Goal: Information Seeking & Learning: Find specific fact

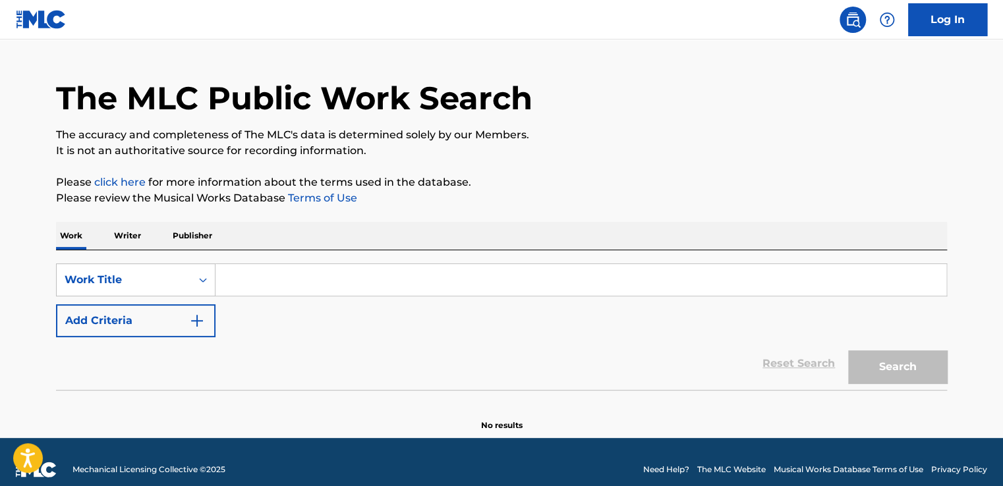
scroll to position [44, 0]
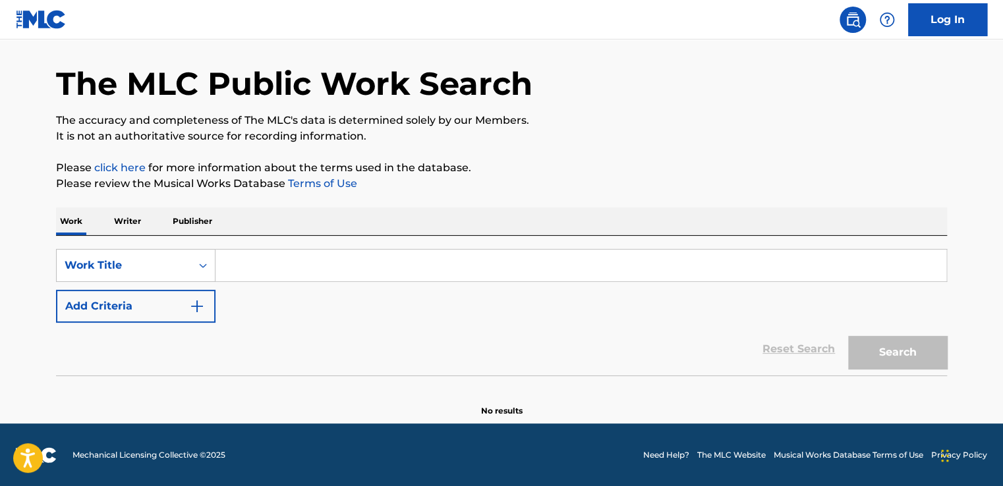
click at [362, 267] on input "Search Form" at bounding box center [580, 266] width 731 height 32
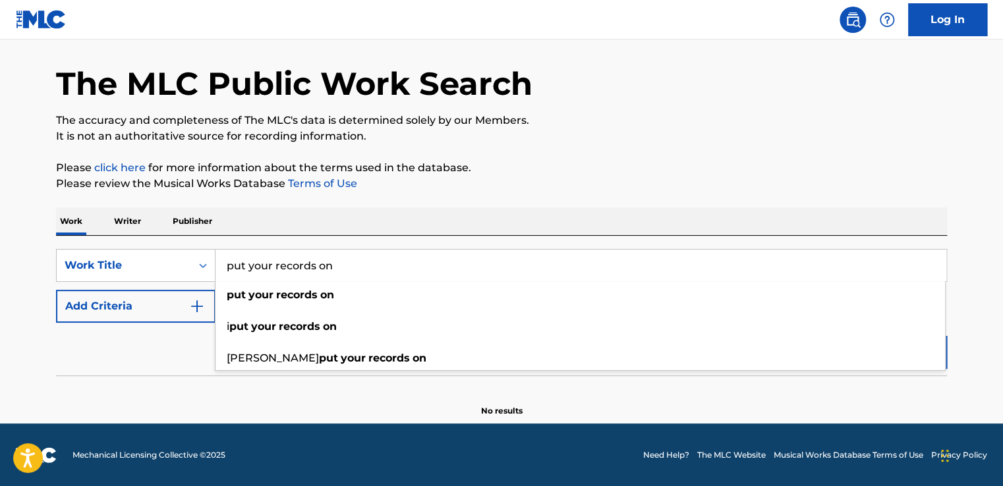
type input "put your records on"
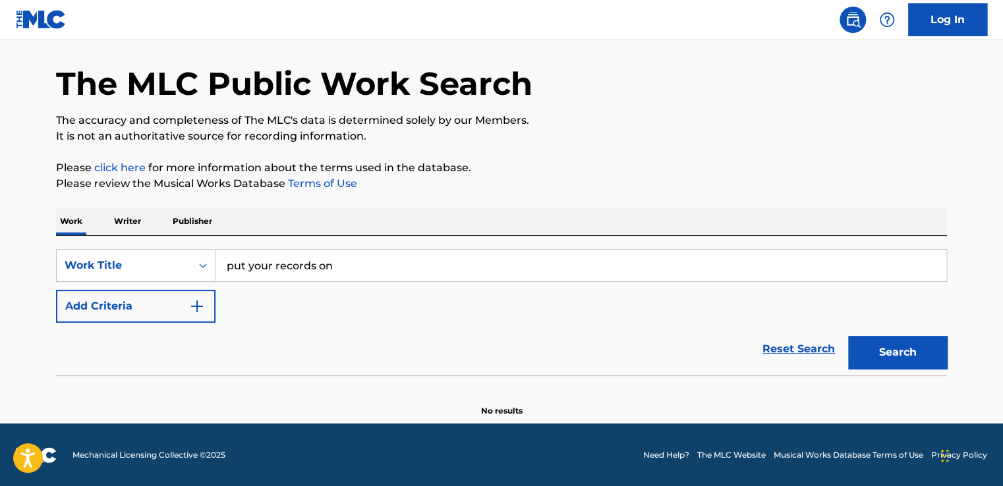
click at [184, 312] on button "Add Criteria" at bounding box center [135, 306] width 159 height 33
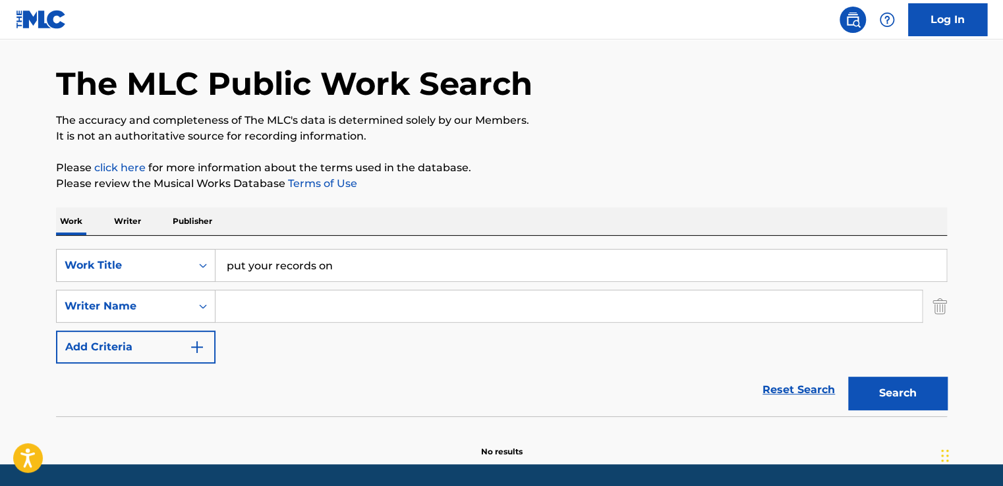
click at [292, 310] on input "Search Form" at bounding box center [568, 307] width 706 height 32
type input "[PERSON_NAME]"
click at [848, 377] on button "Search" at bounding box center [897, 393] width 99 height 33
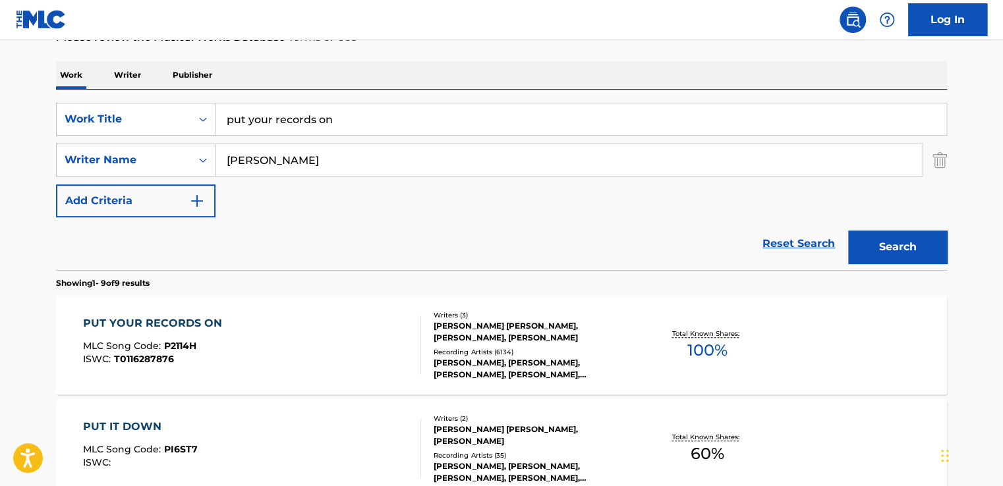
scroll to position [219, 0]
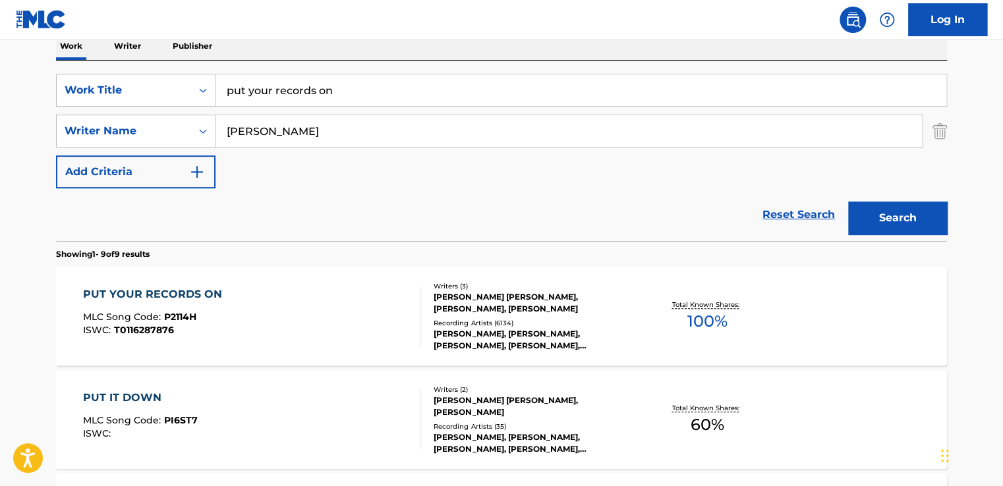
click at [832, 301] on div "PUT YOUR RECORDS ON MLC Song Code : P2114H ISWC : T0116287876 Writers ( 3 ) [PE…" at bounding box center [501, 316] width 891 height 99
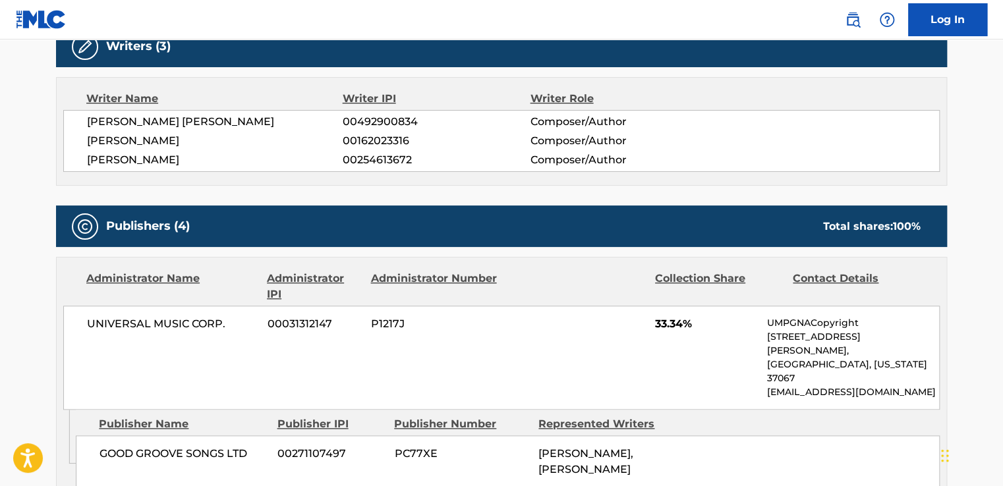
scroll to position [703, 0]
